Goal: Check status: Check status

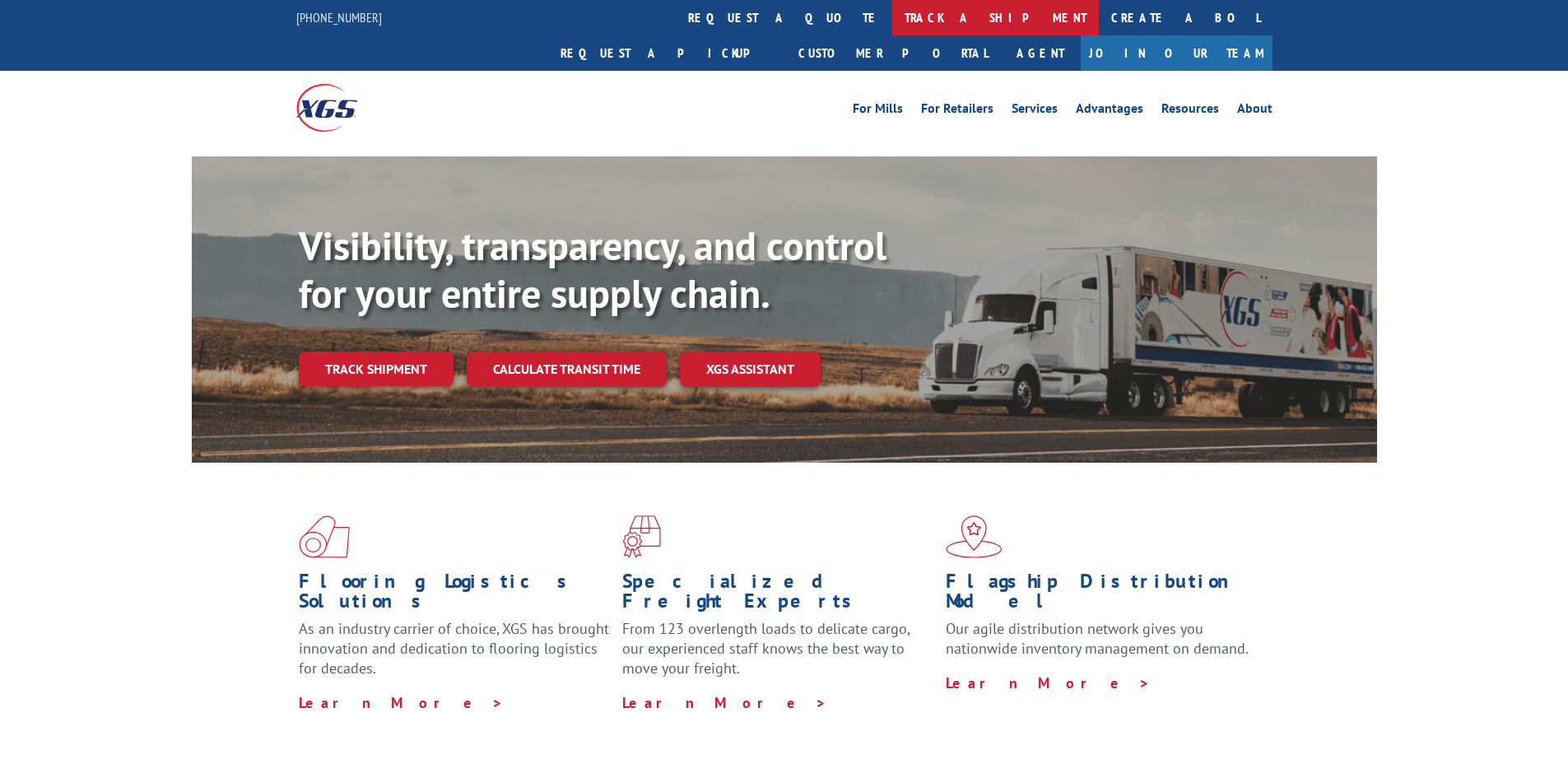
click at [892, 26] on link "track a shipment" at bounding box center [995, 17] width 207 height 35
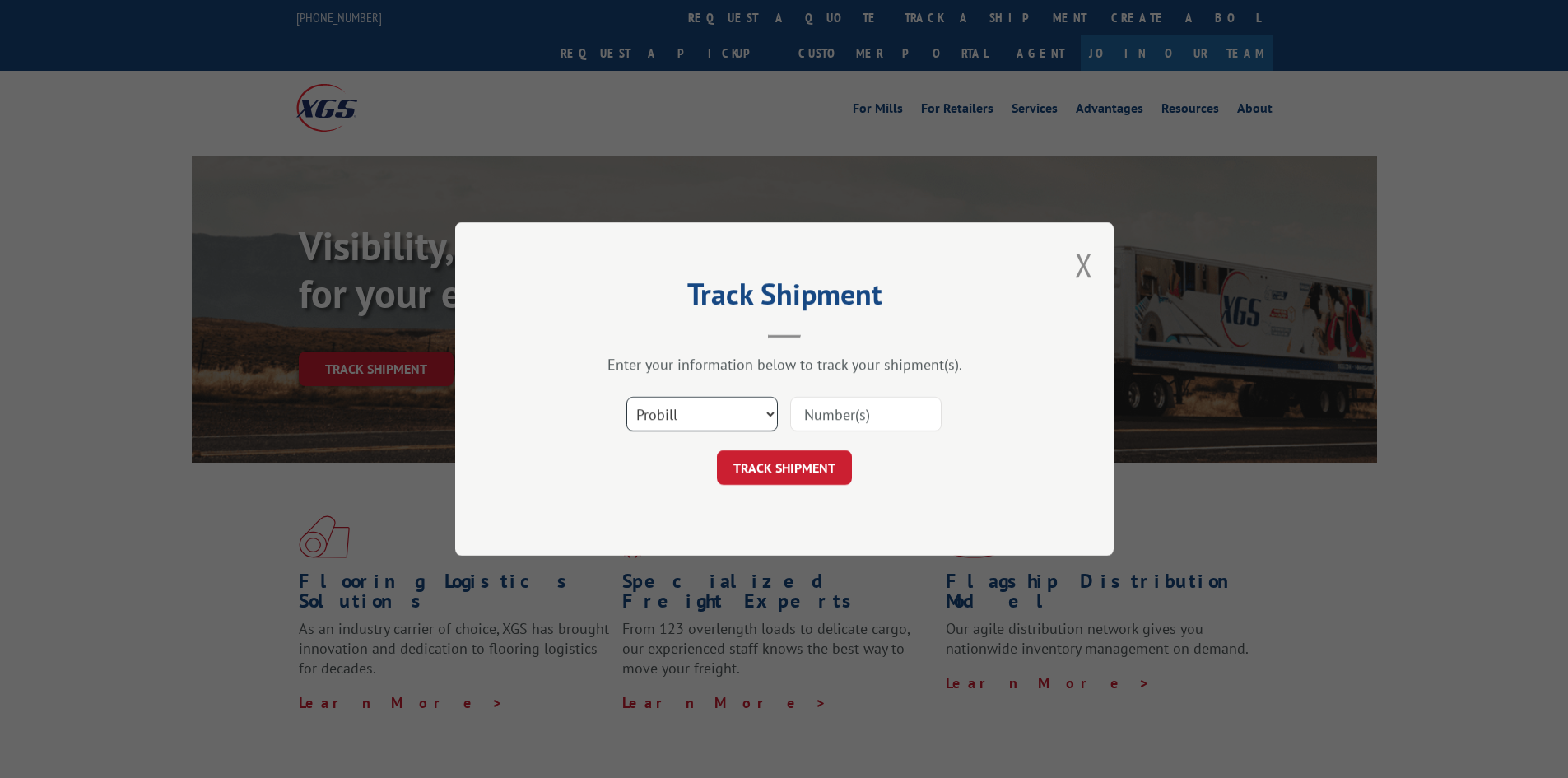
click at [754, 421] on select "Select category... Probill BOL PO" at bounding box center [702, 414] width 152 height 34
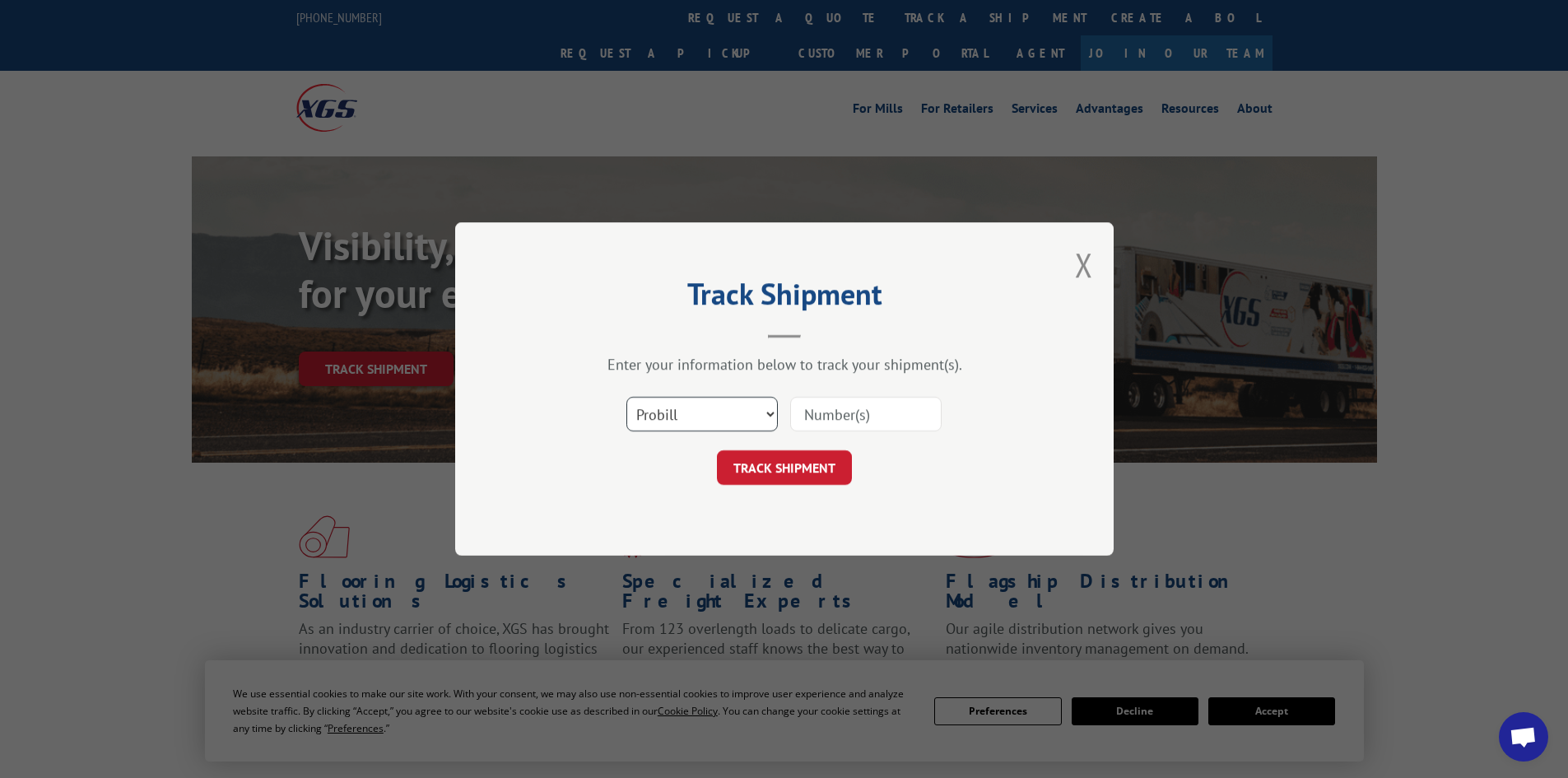
select select "bol"
click at [627, 397] on select "Select category... Probill BOL PO" at bounding box center [702, 414] width 152 height 34
click at [791, 425] on input at bounding box center [866, 414] width 152 height 34
click at [804, 417] on input at bounding box center [866, 414] width 152 height 34
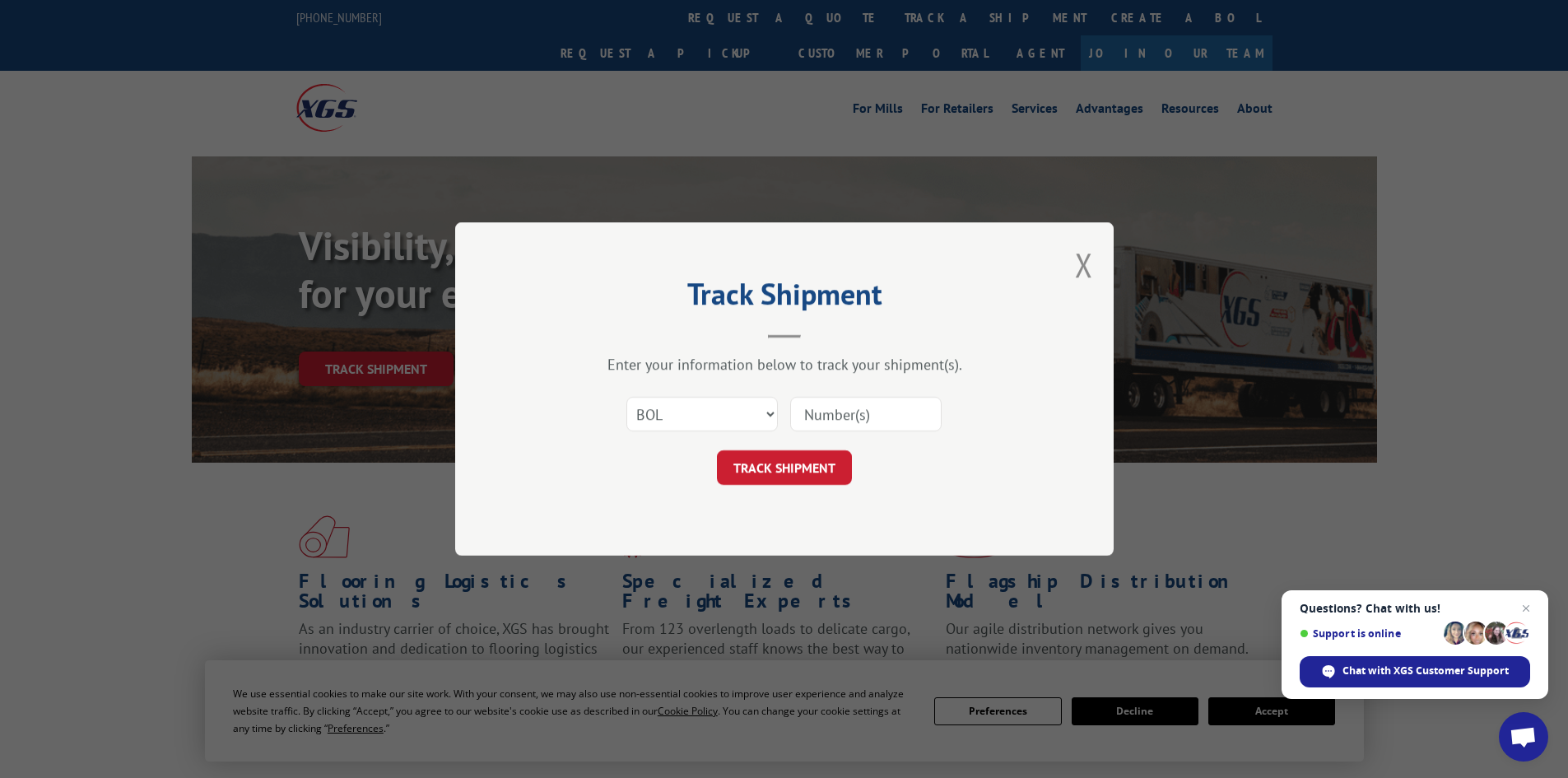
paste input "6006106"
type input "6006106"
click at [778, 461] on button "TRACK SHIPMENT" at bounding box center [784, 467] width 135 height 34
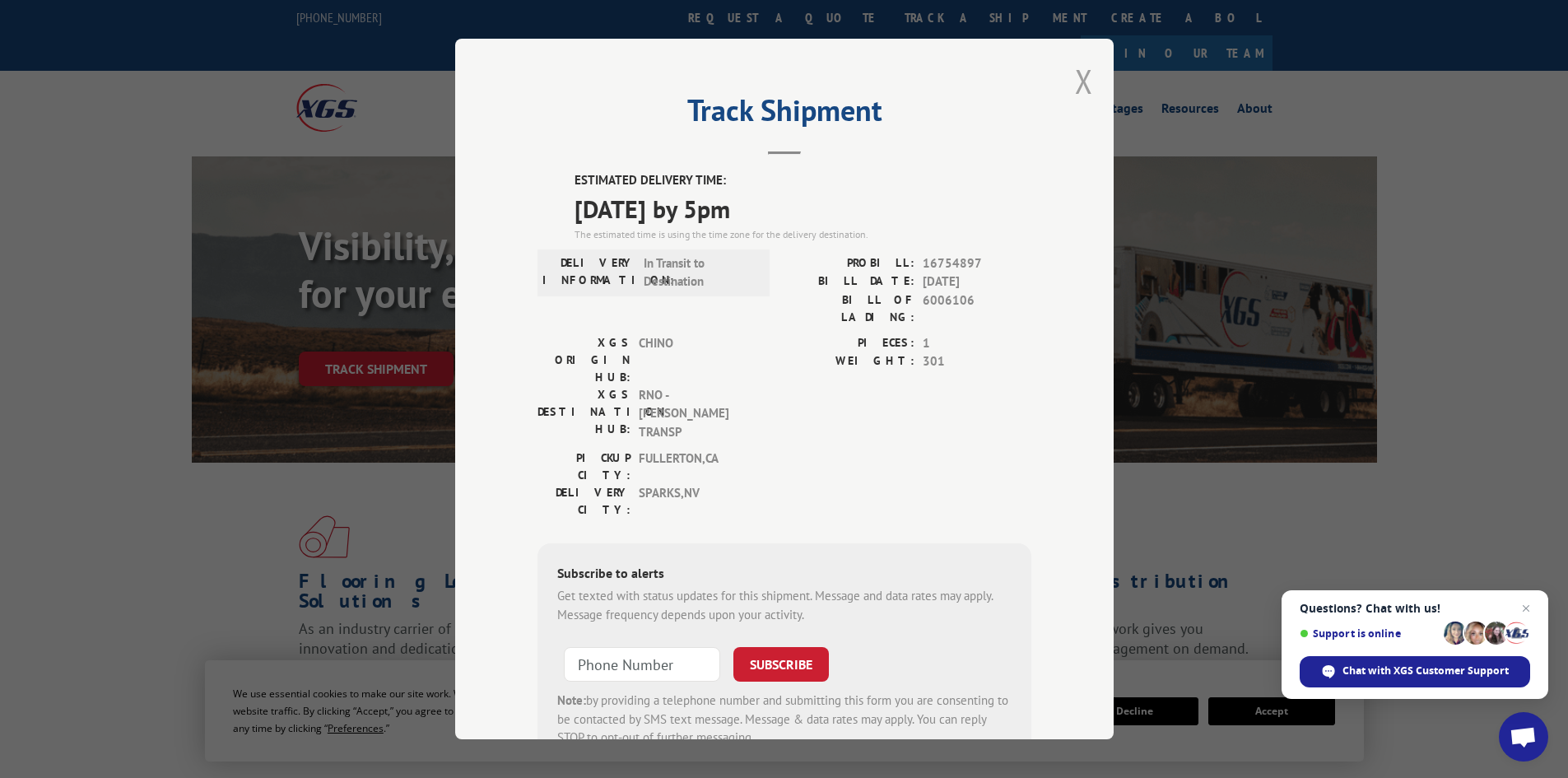
click at [1077, 63] on button "Close modal" at bounding box center [1084, 81] width 18 height 44
